Goal: Navigation & Orientation: Find specific page/section

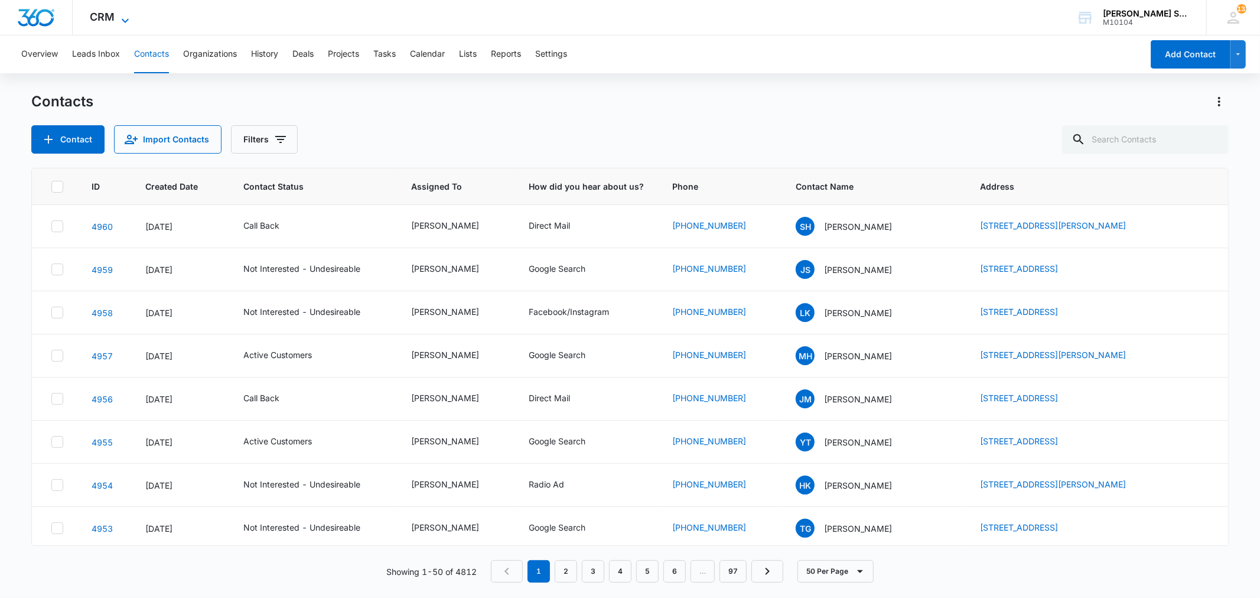
click at [120, 16] on icon at bounding box center [125, 21] width 14 height 14
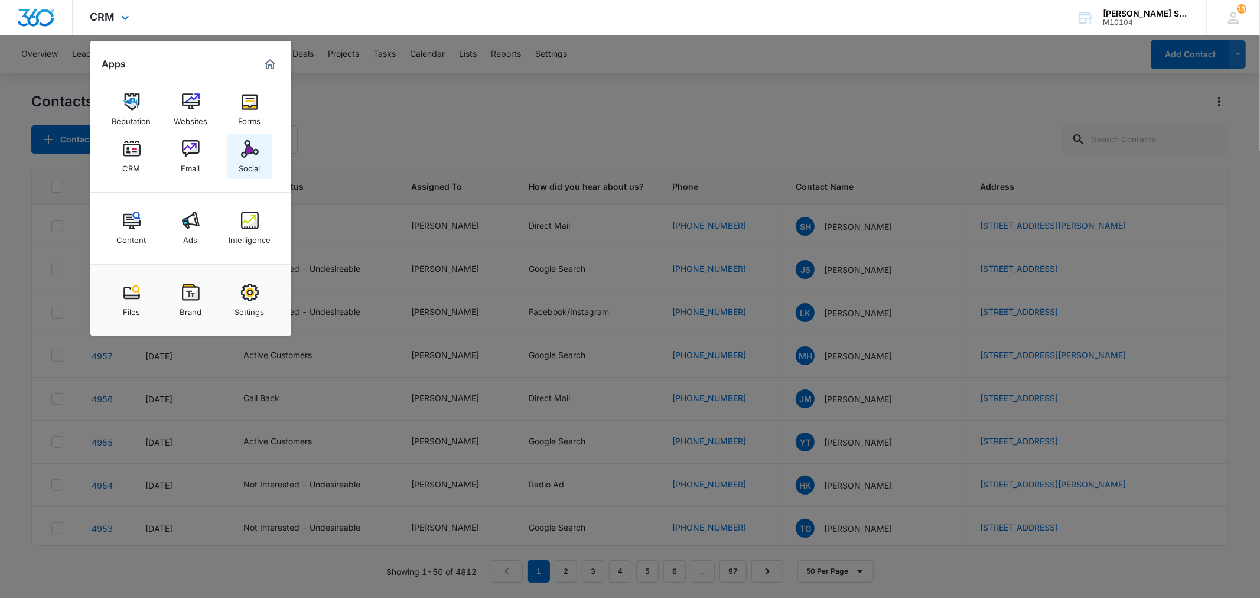
click at [249, 157] on img at bounding box center [250, 149] width 18 height 18
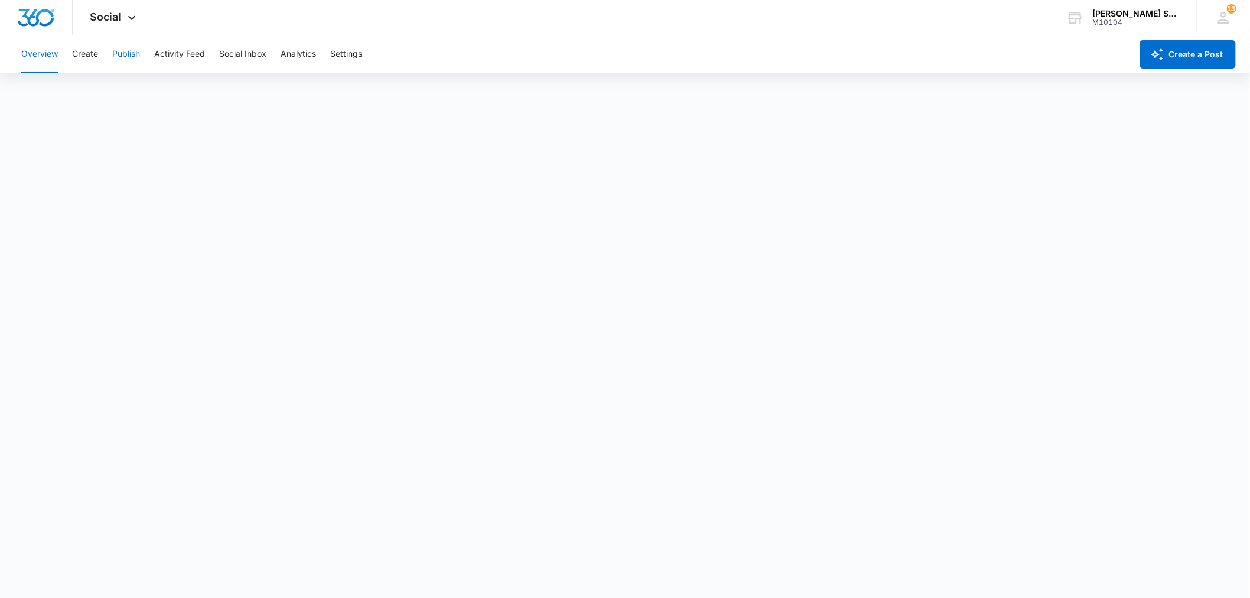
click at [128, 50] on button "Publish" at bounding box center [126, 54] width 28 height 38
click at [128, 55] on button "Publish" at bounding box center [126, 54] width 28 height 38
click at [86, 79] on button "Schedules" at bounding box center [90, 90] width 40 height 33
click at [44, 93] on button "Calendar" at bounding box center [38, 90] width 35 height 33
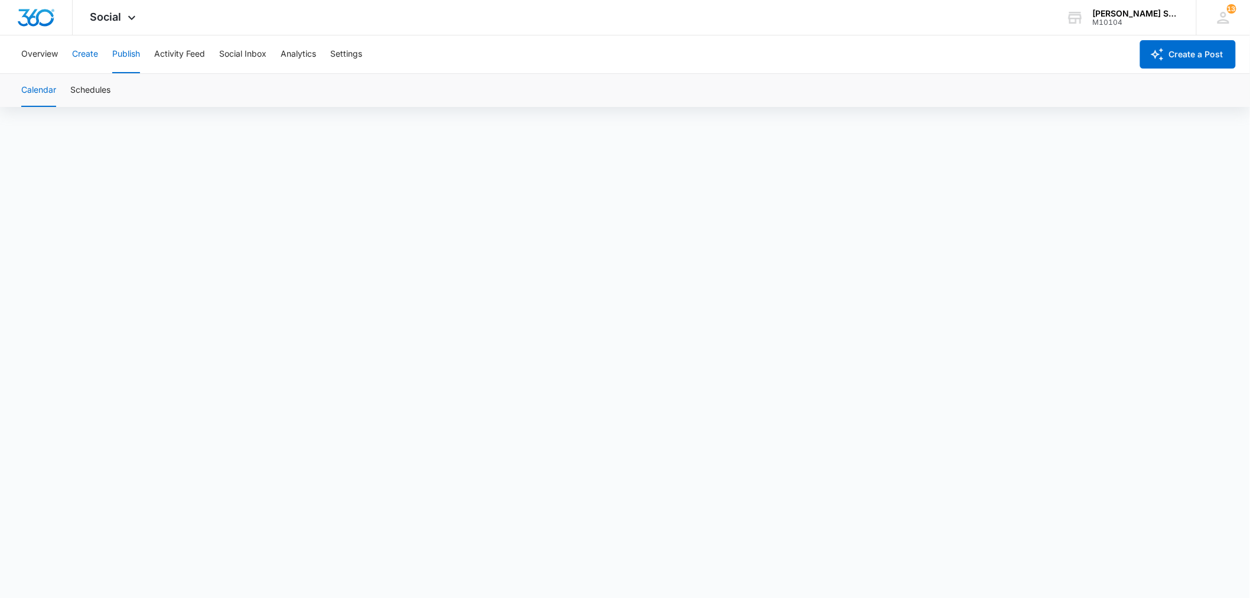
click at [97, 61] on button "Create" at bounding box center [85, 54] width 26 height 38
click at [109, 59] on div "Overview Create Publish Activity Feed Social Inbox Analytics Settings" at bounding box center [572, 54] width 1117 height 38
click at [122, 54] on button "Publish" at bounding box center [126, 54] width 28 height 38
click at [121, 17] on div "Social Apps Reputation Websites Forms CRM Email Social Content Ads Intelligence…" at bounding box center [115, 17] width 84 height 35
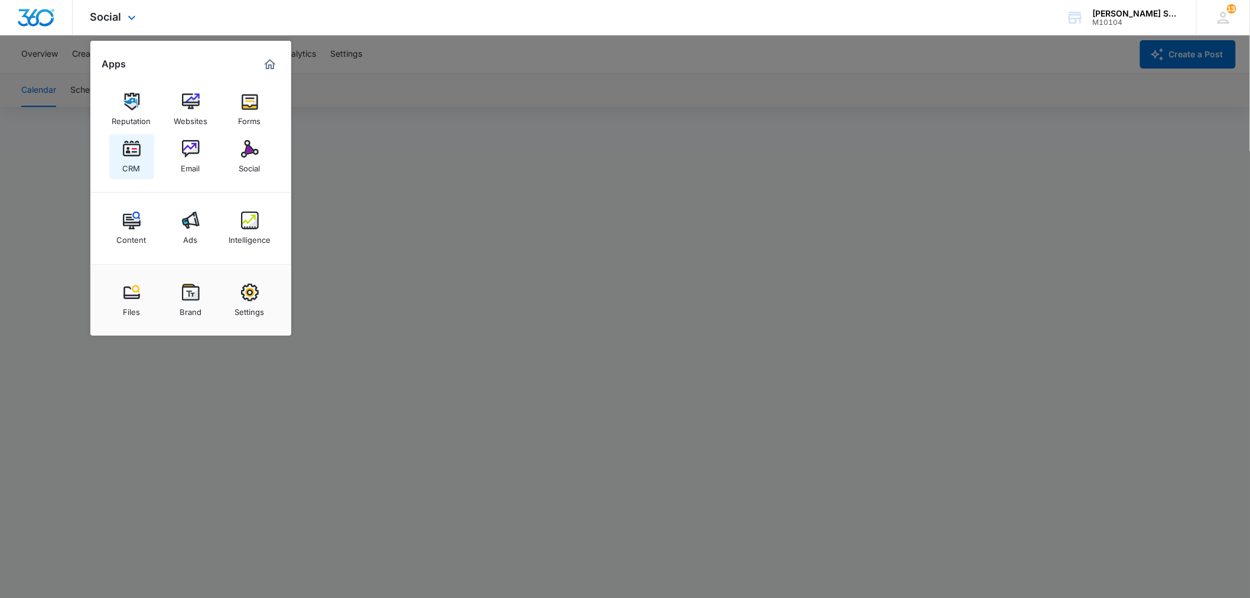
click at [125, 158] on div "CRM" at bounding box center [132, 165] width 18 height 15
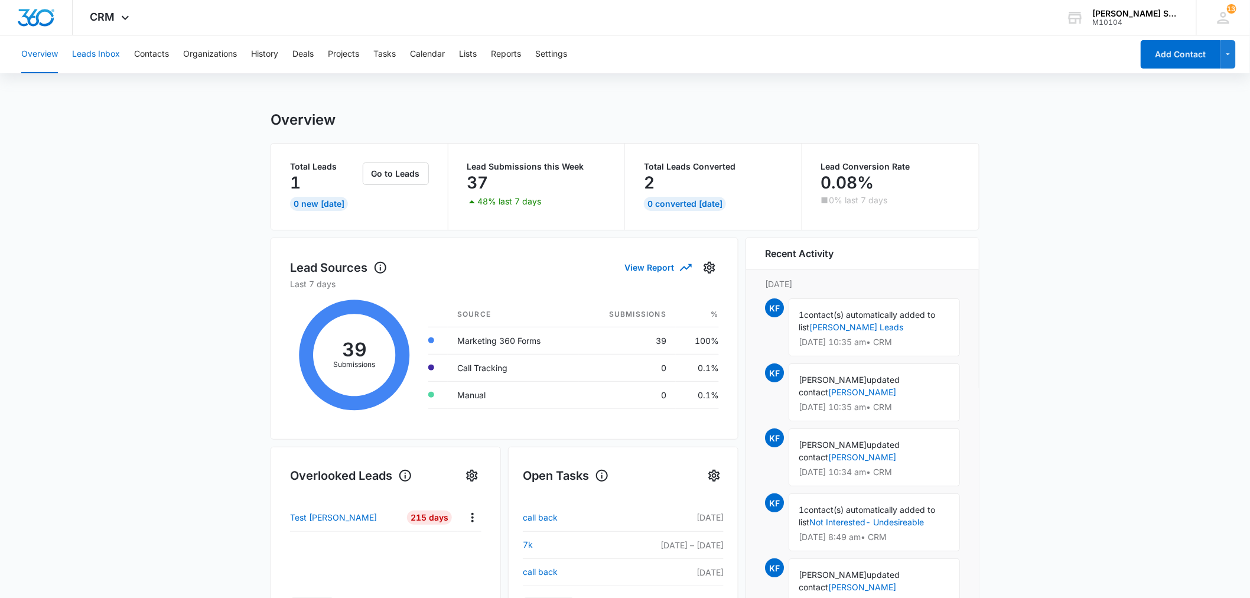
click at [90, 51] on button "Leads Inbox" at bounding box center [96, 54] width 48 height 38
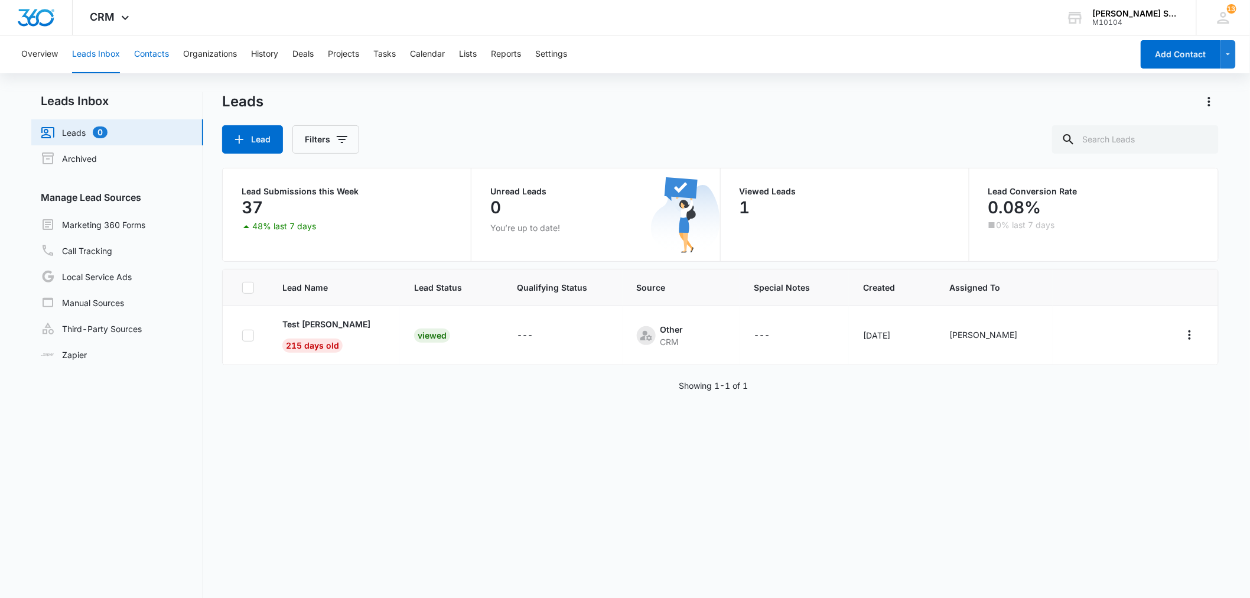
click at [151, 55] on button "Contacts" at bounding box center [151, 54] width 35 height 38
